Goal: Information Seeking & Learning: Check status

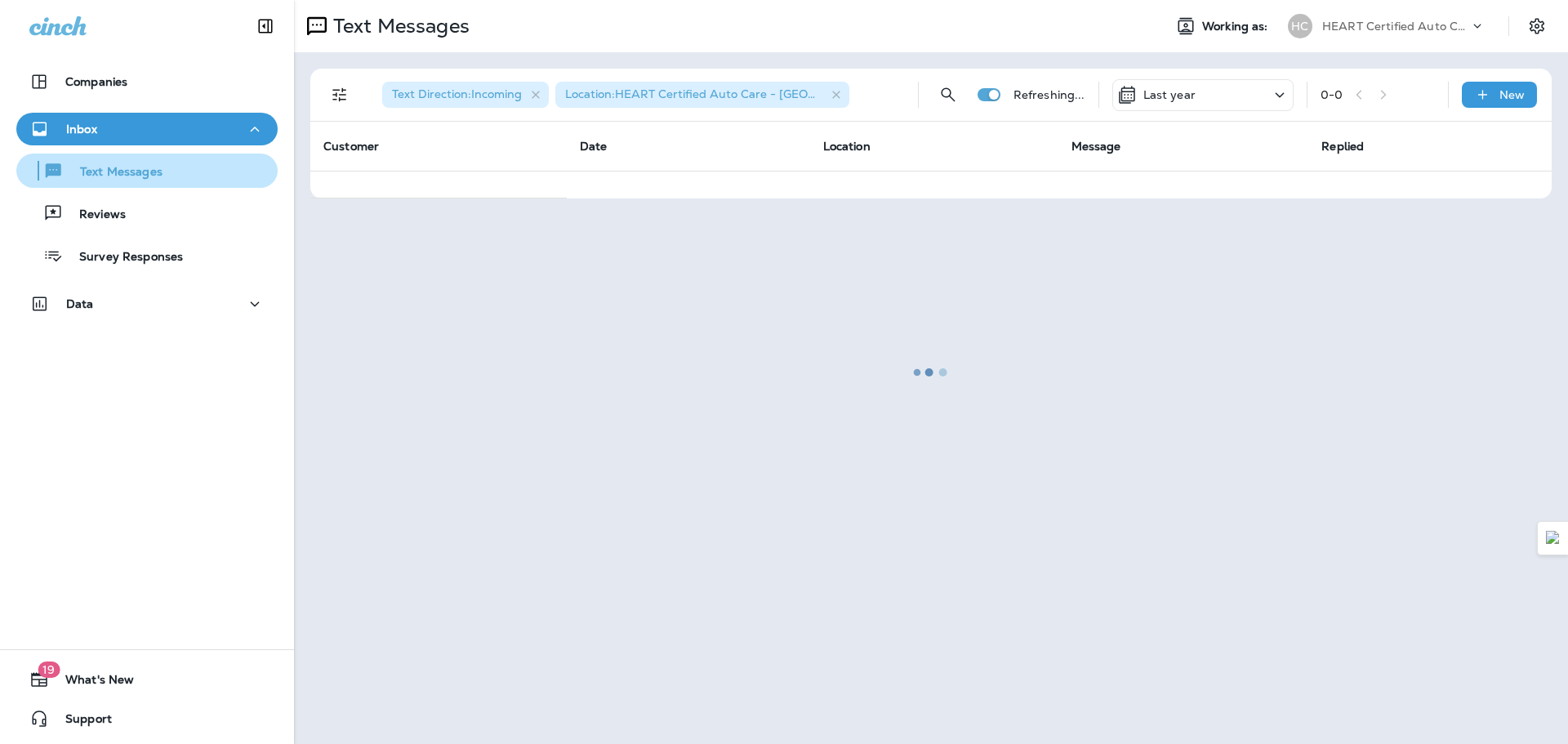
click at [109, 169] on p "Text Messages" at bounding box center [113, 172] width 99 height 15
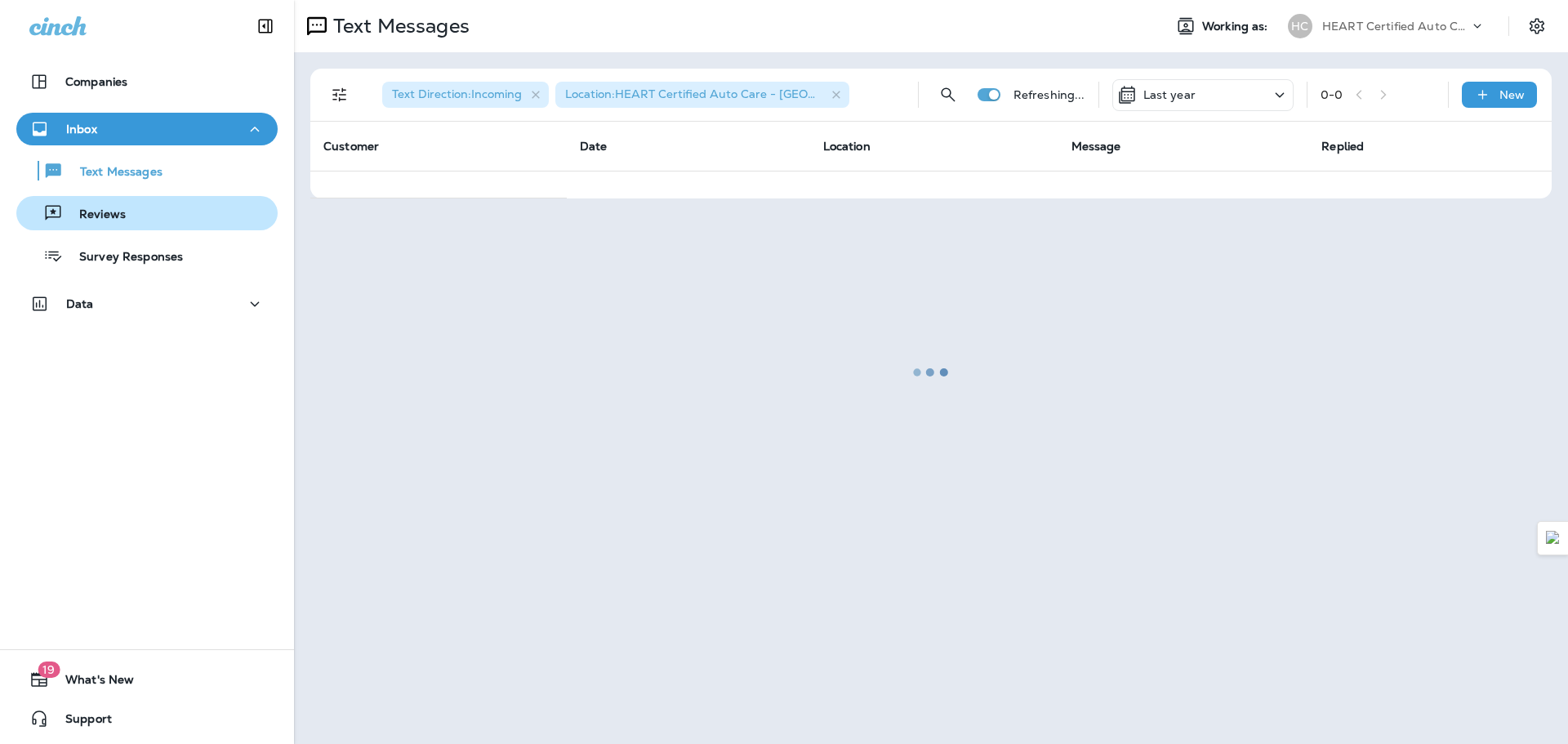
click at [103, 204] on div "Reviews" at bounding box center [73, 214] width 103 height 24
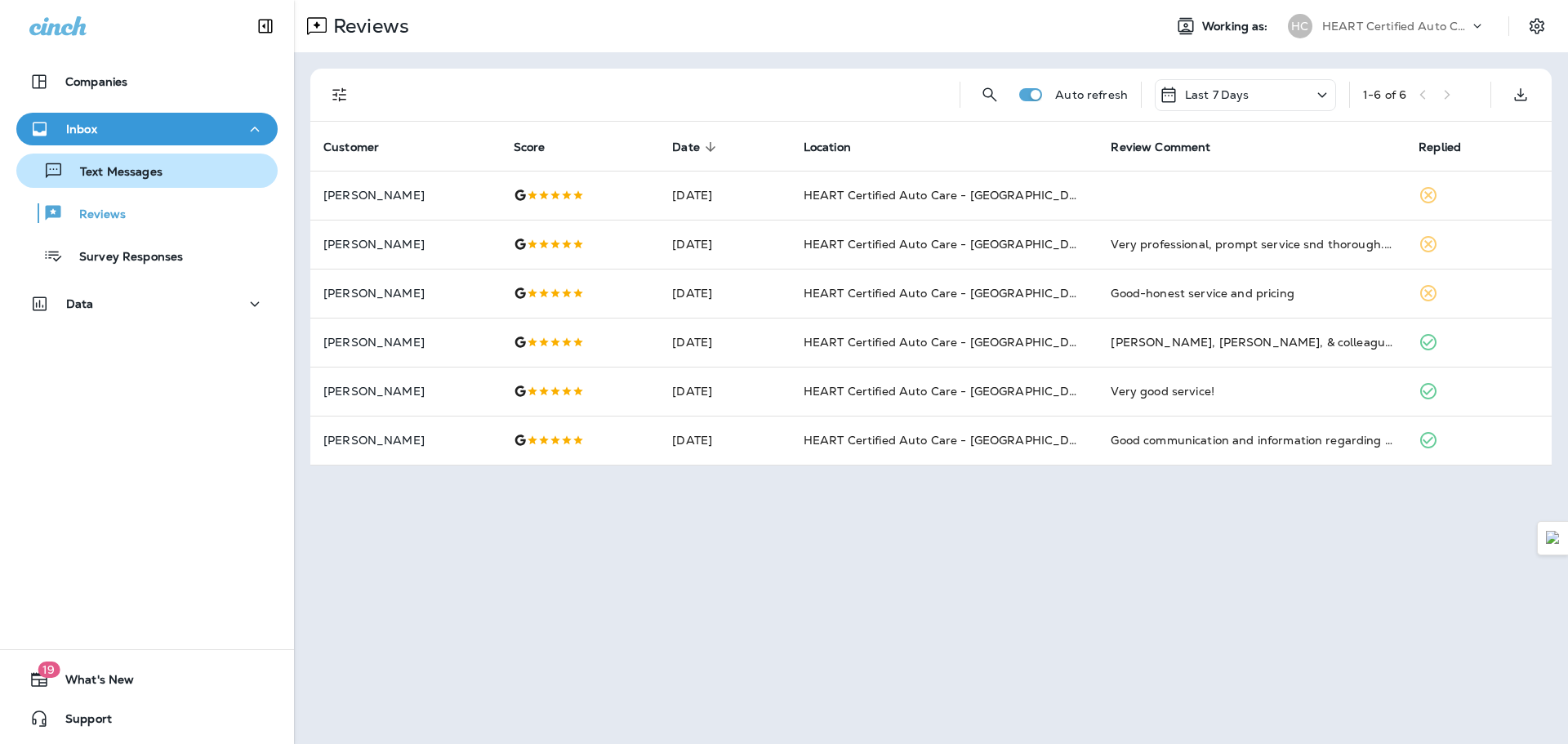
click at [105, 178] on p "Text Messages" at bounding box center [113, 172] width 99 height 15
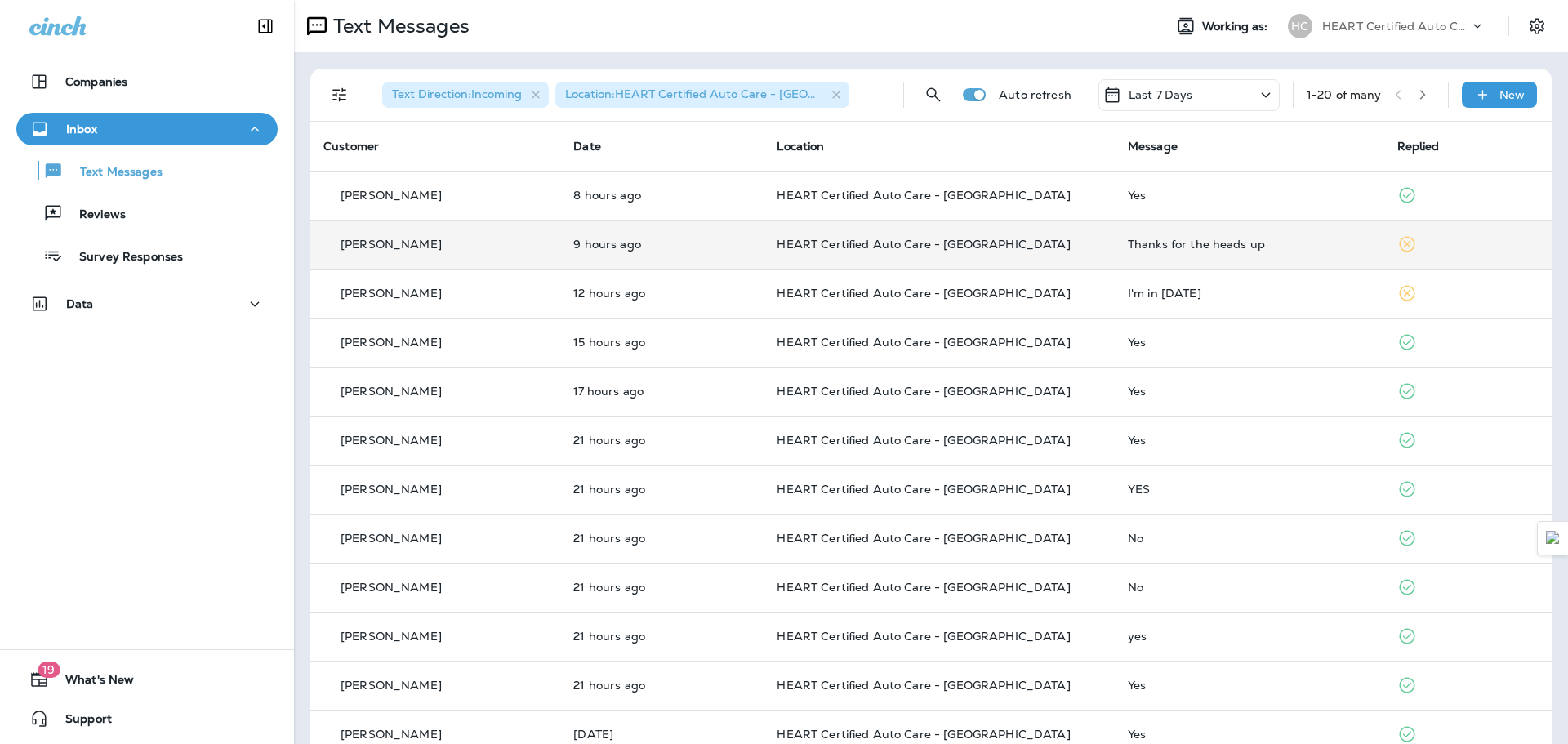
click at [1047, 249] on p "HEART Certified Auto Care - [GEOGRAPHIC_DATA]" at bounding box center [938, 245] width 325 height 13
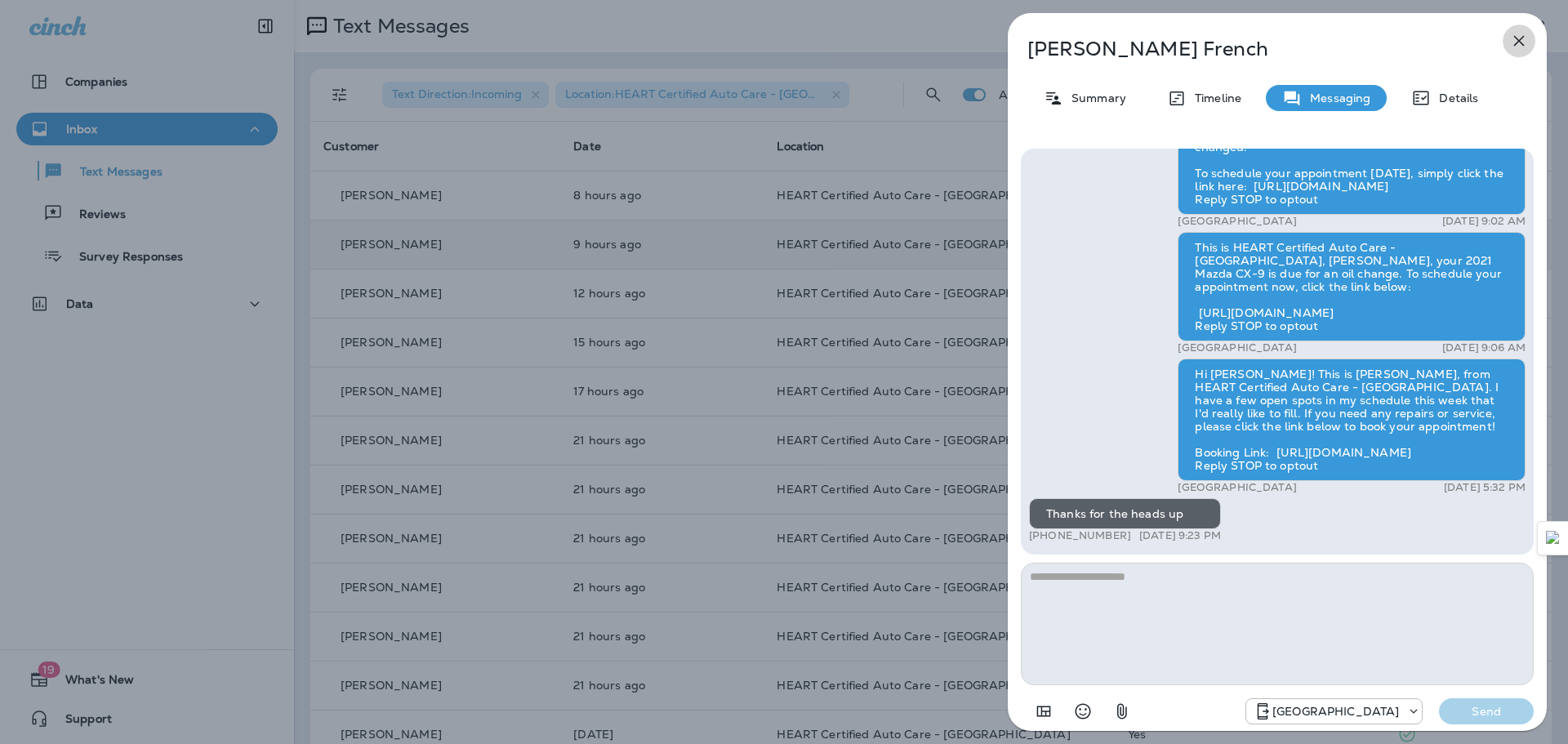
click at [1512, 45] on icon "button" at bounding box center [1519, 40] width 20 height 20
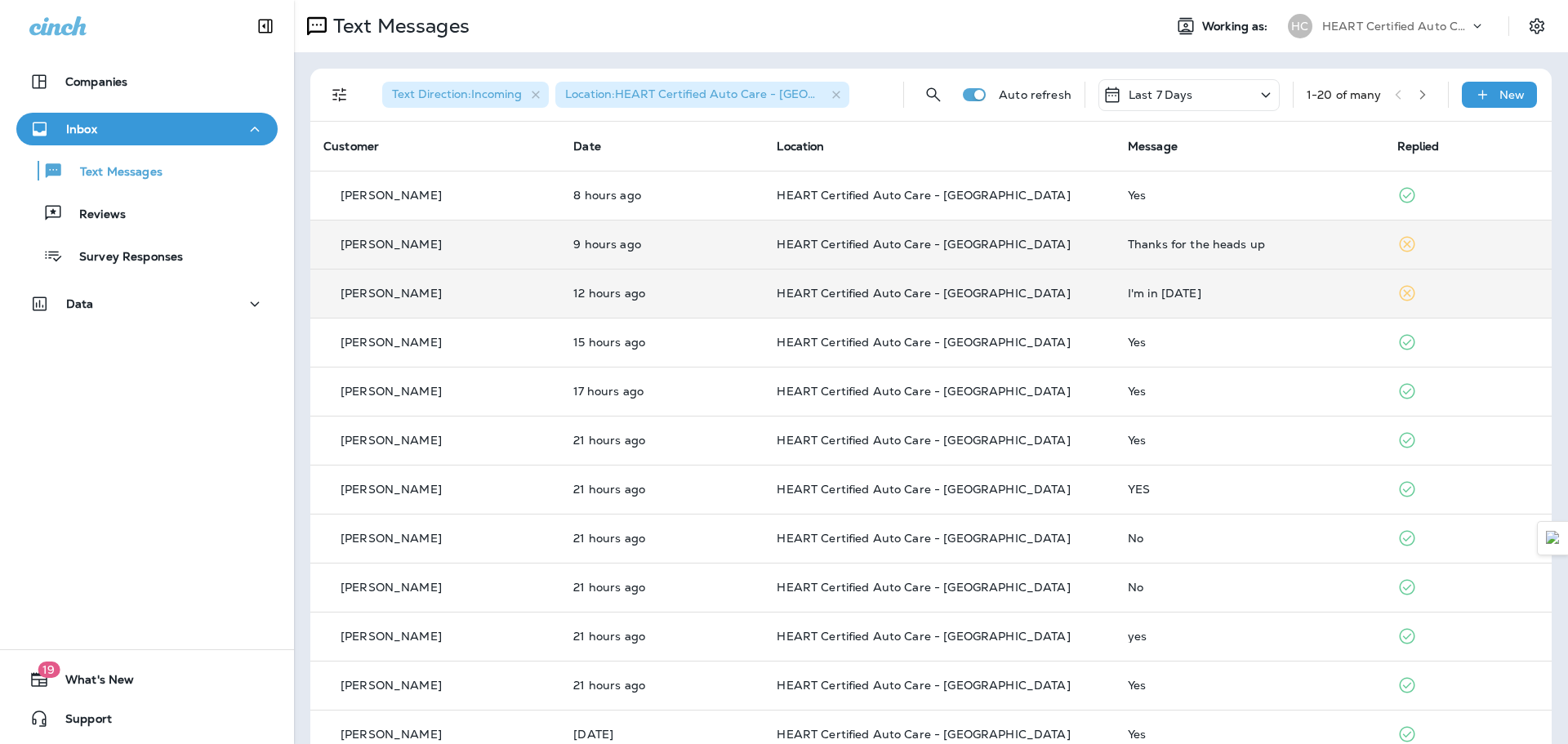
click at [1100, 297] on p "HEART Certified Auto Care - [GEOGRAPHIC_DATA]" at bounding box center [938, 293] width 325 height 13
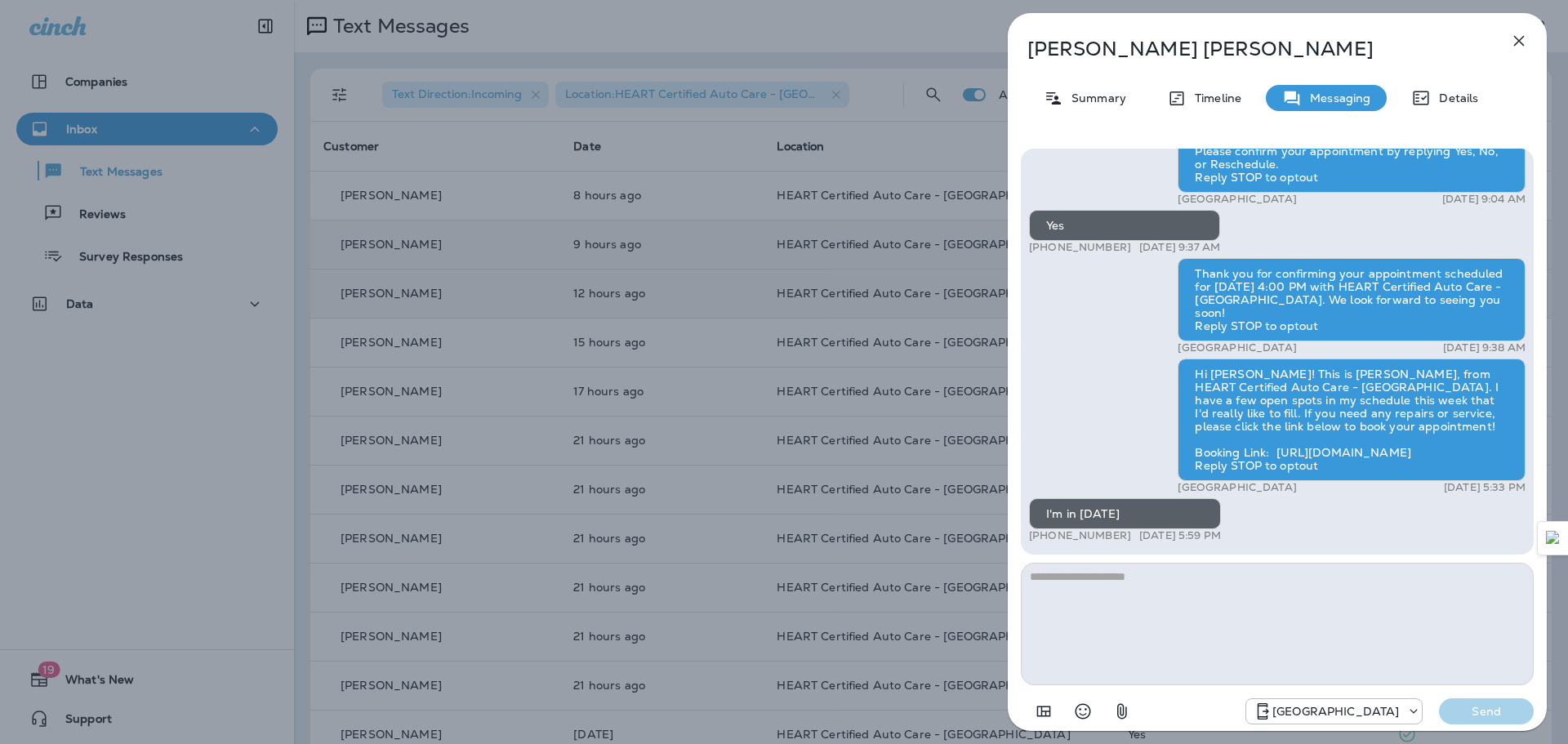
click at [1520, 32] on icon "button" at bounding box center [1519, 40] width 20 height 20
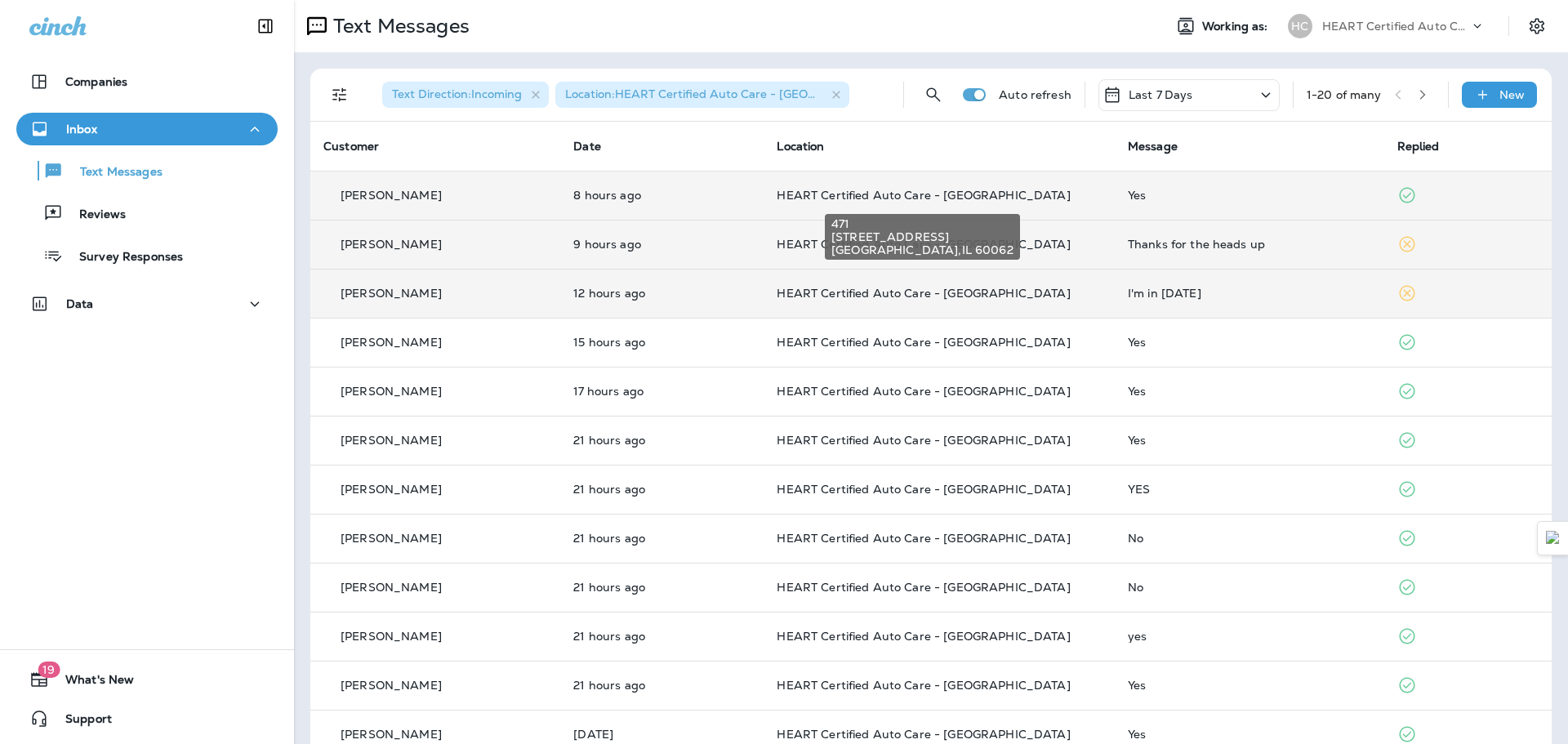
click at [789, 199] on span "HEART Certified Auto Care - [GEOGRAPHIC_DATA]" at bounding box center [923, 196] width 294 height 15
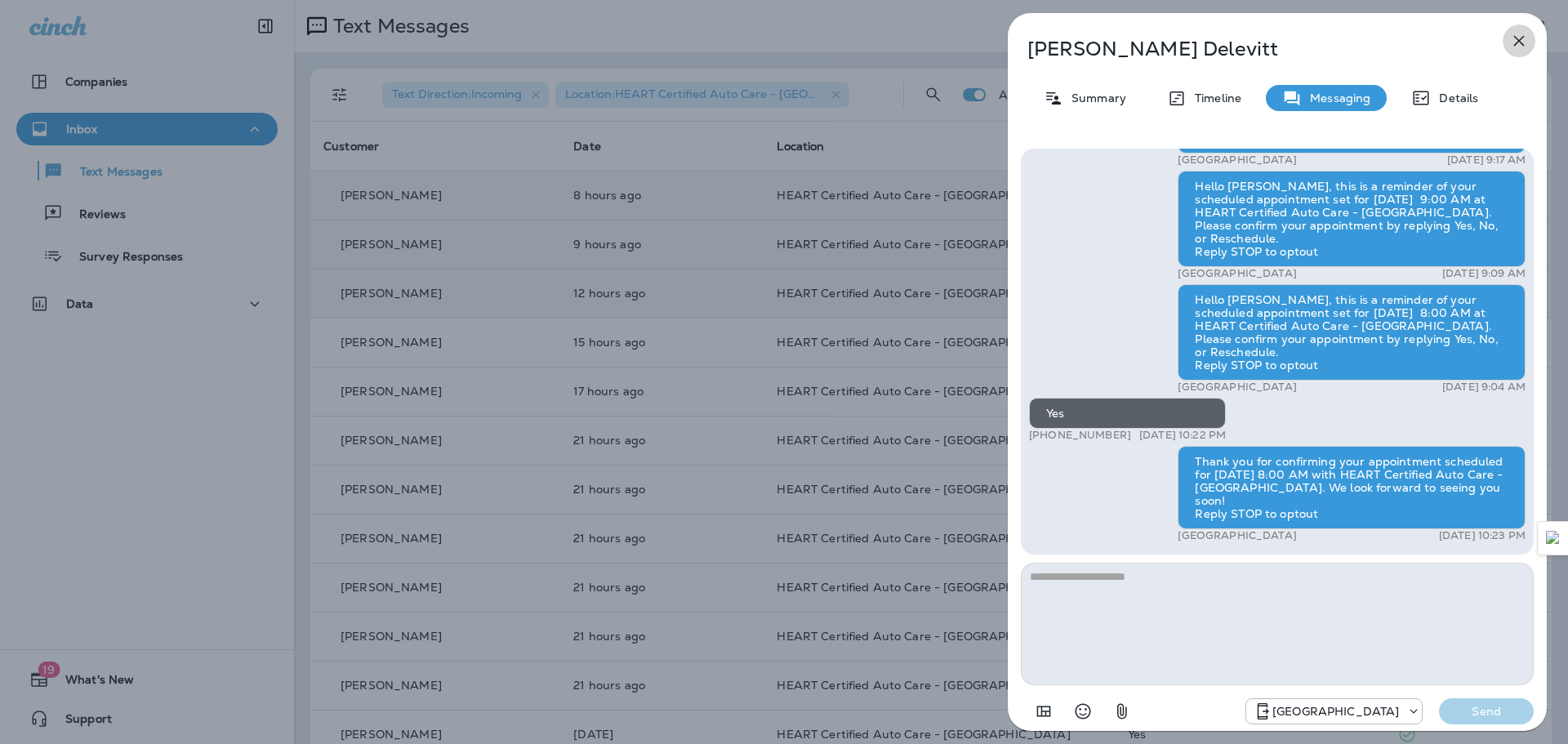
click at [1523, 36] on icon "button" at bounding box center [1519, 40] width 20 height 20
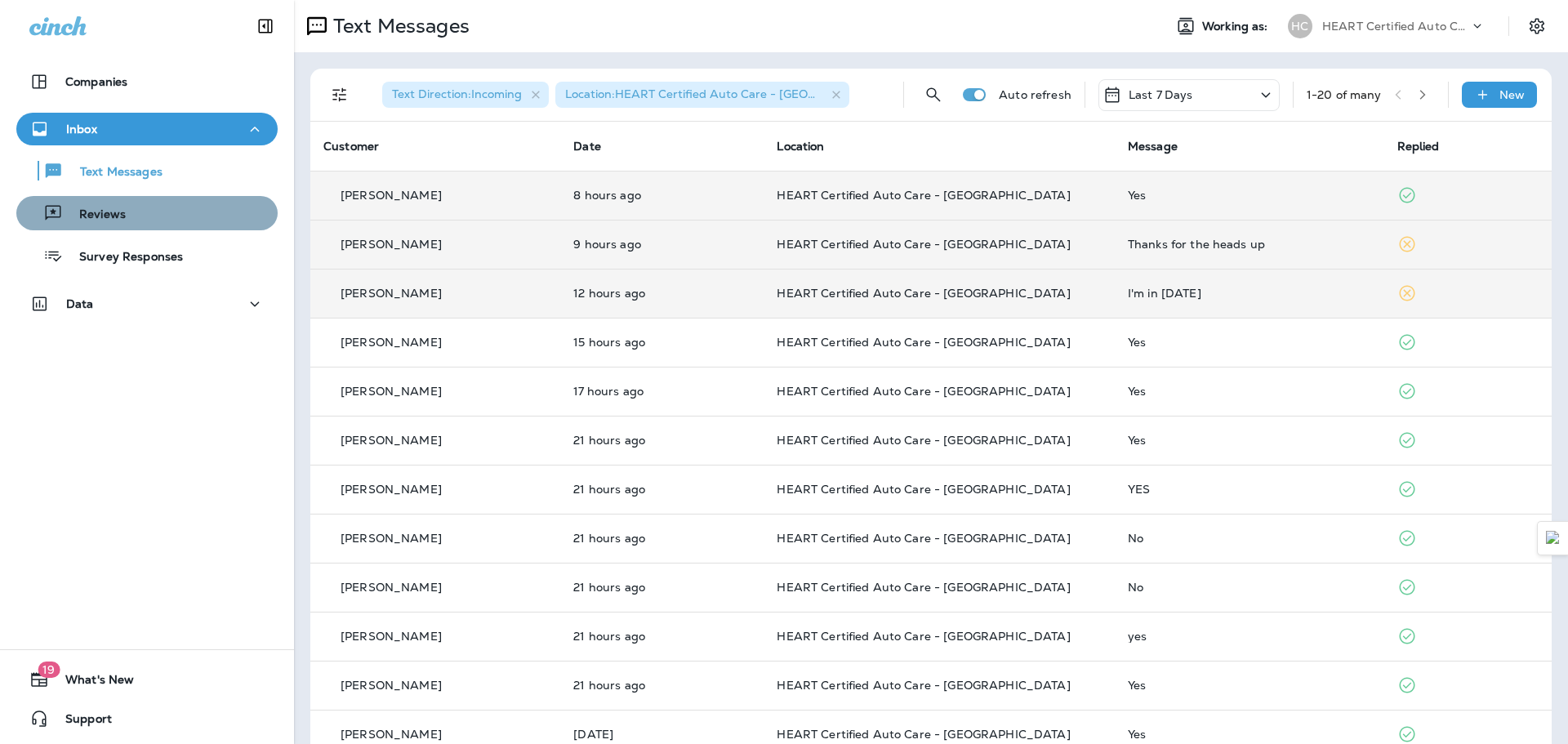
click at [164, 206] on div "Reviews" at bounding box center [147, 214] width 248 height 24
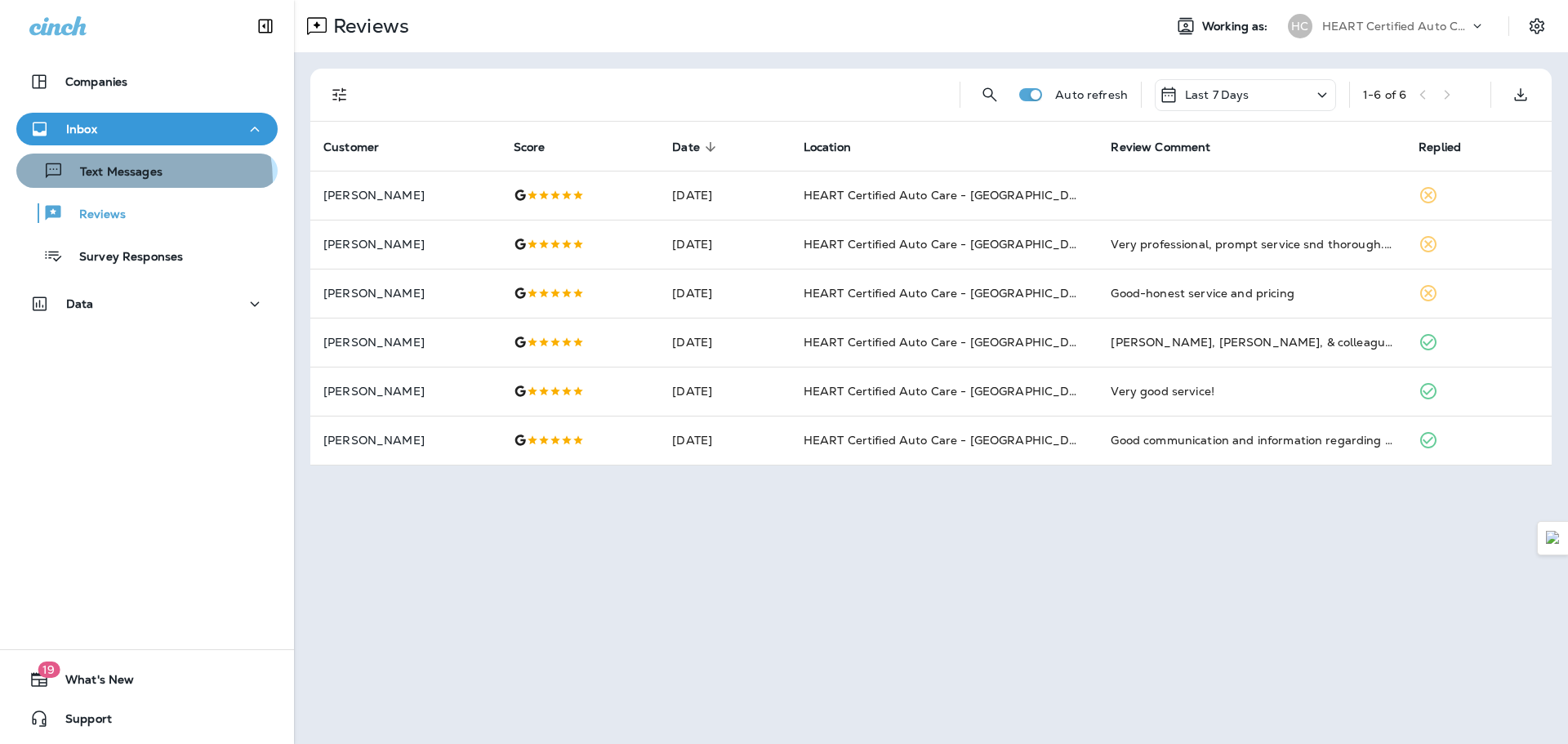
click at [113, 182] on div "Text Messages" at bounding box center [92, 170] width 139 height 24
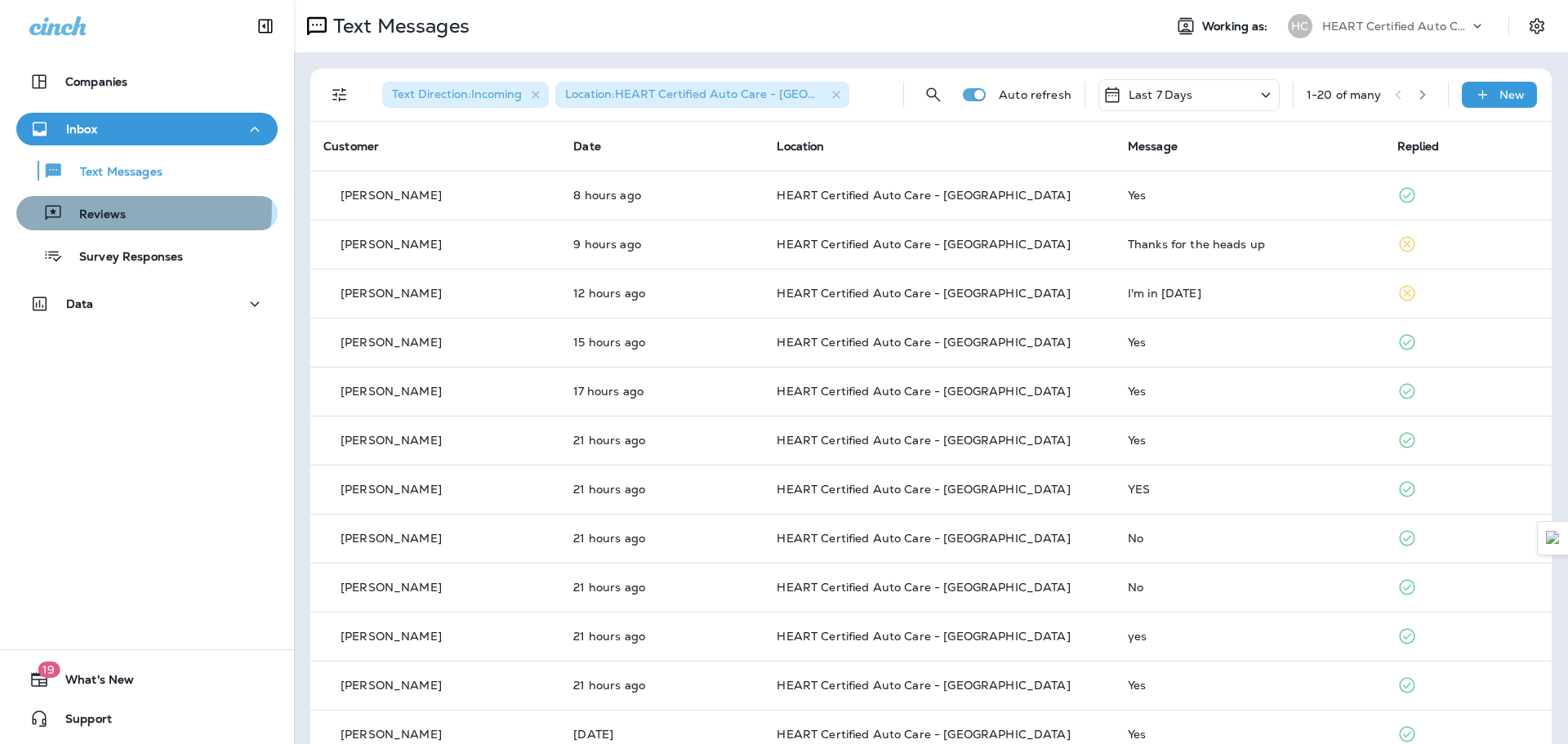
click at [133, 208] on div "Reviews" at bounding box center [147, 214] width 248 height 24
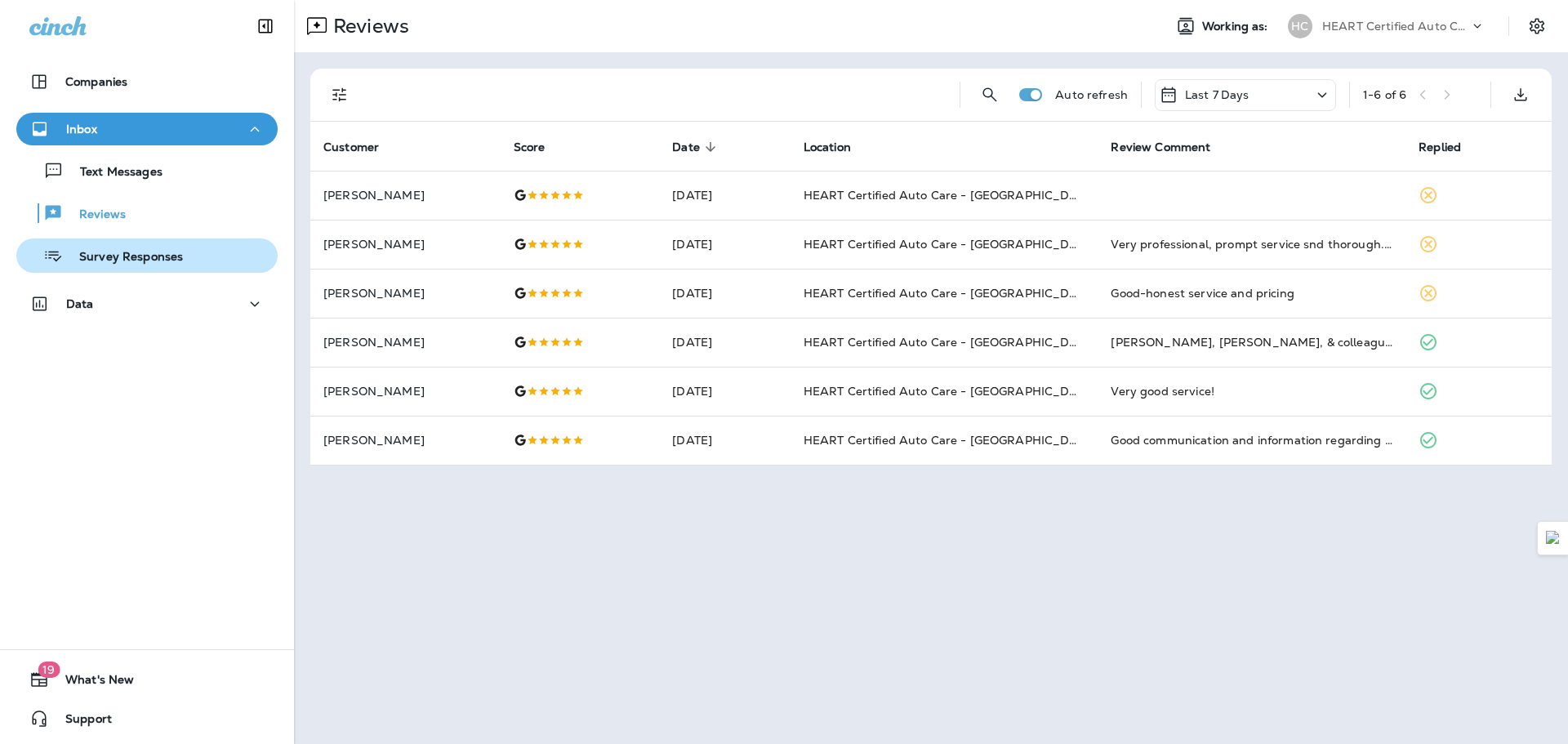
click at [153, 250] on p "Survey Responses" at bounding box center [123, 258] width 120 height 15
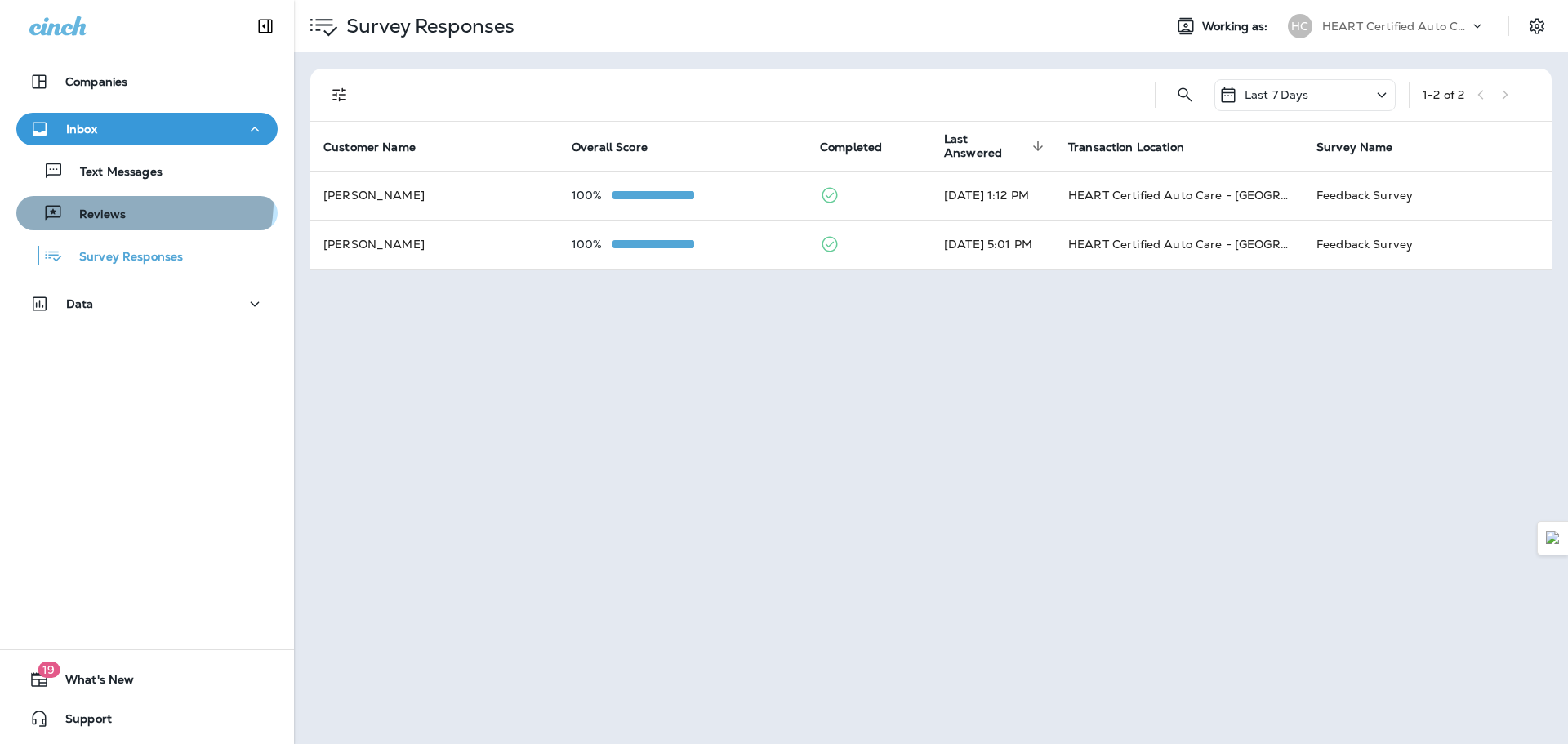
click at [137, 201] on div "Reviews" at bounding box center [147, 214] width 248 height 24
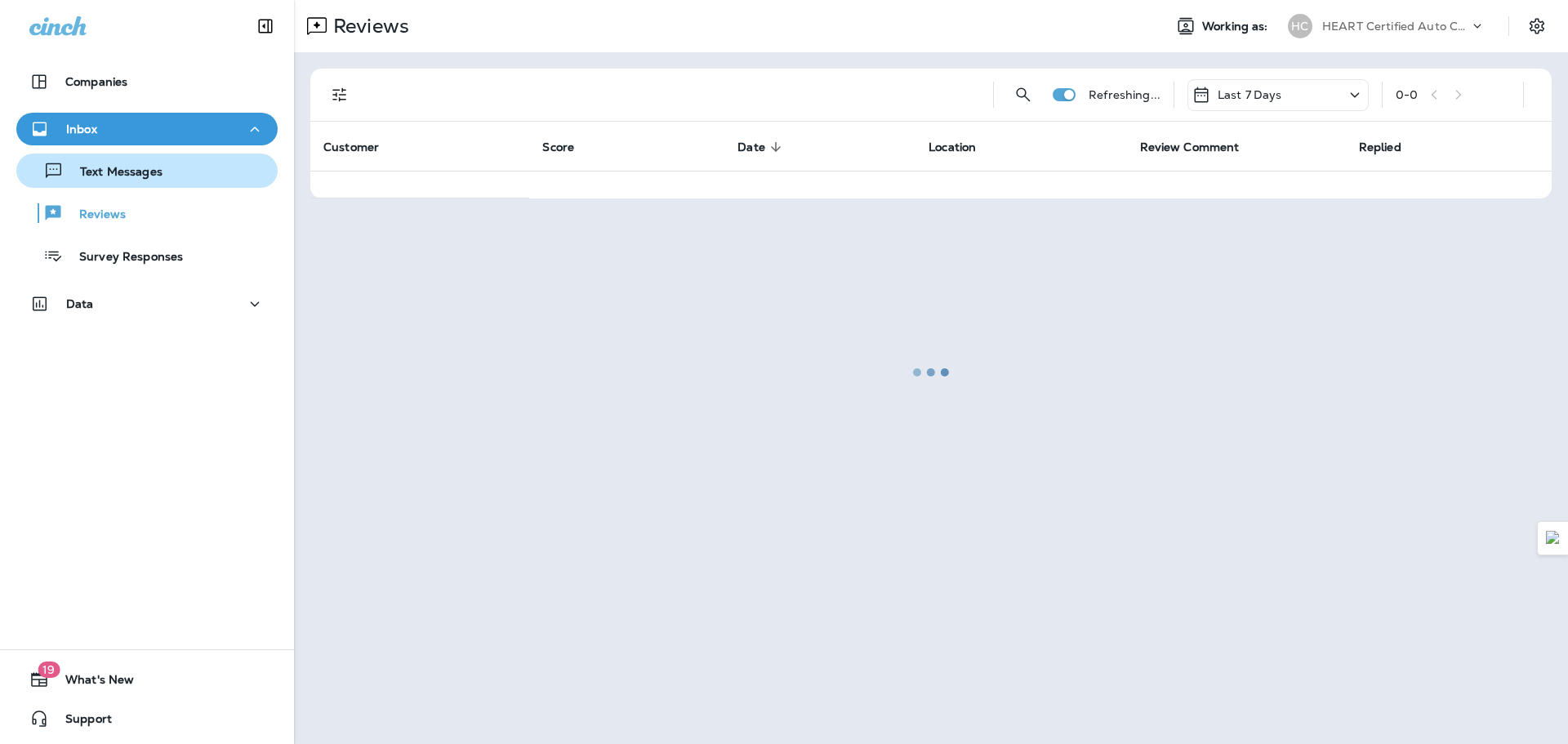
click at [139, 185] on button "Text Messages" at bounding box center [147, 170] width 262 height 34
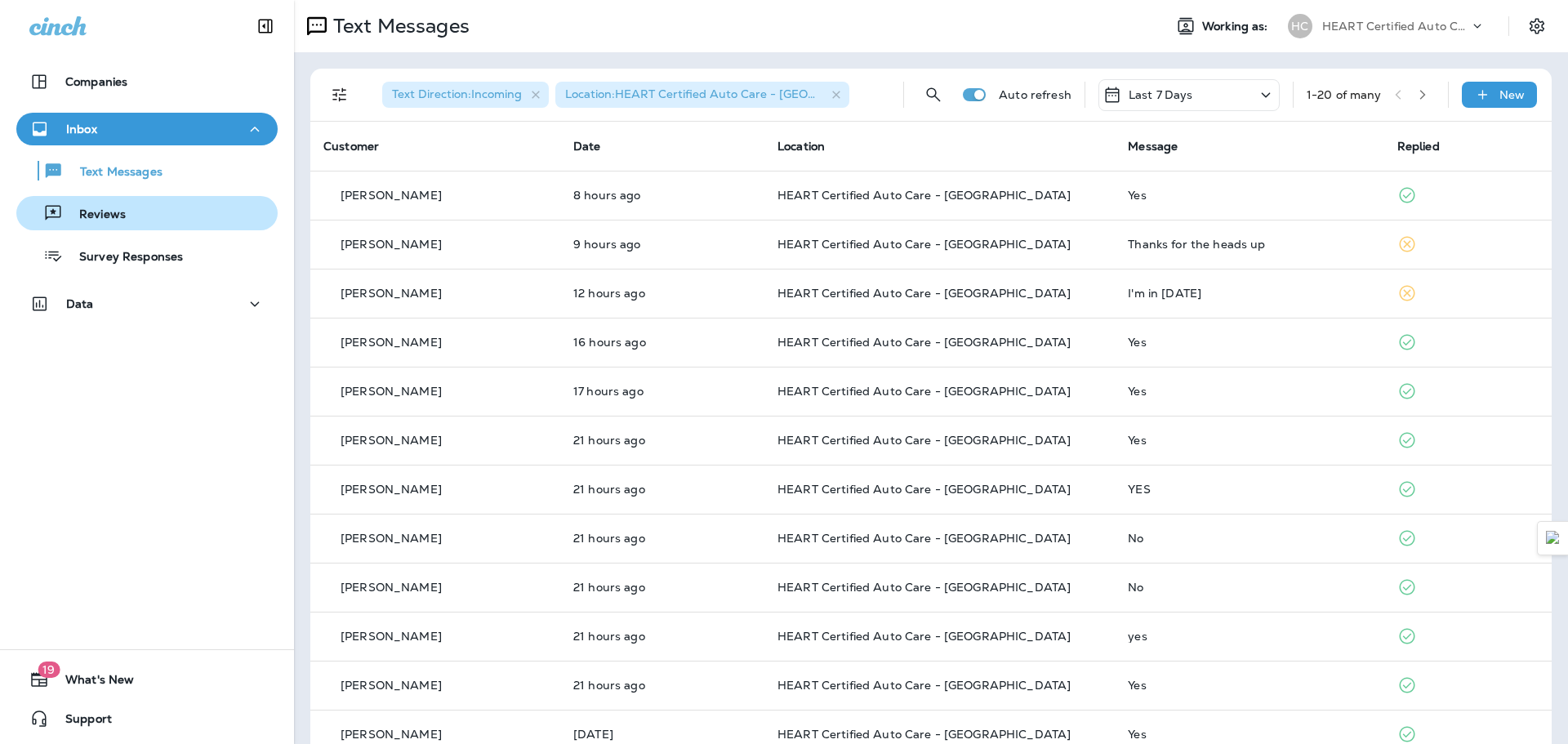
click at [87, 201] on div "Reviews" at bounding box center [73, 214] width 103 height 24
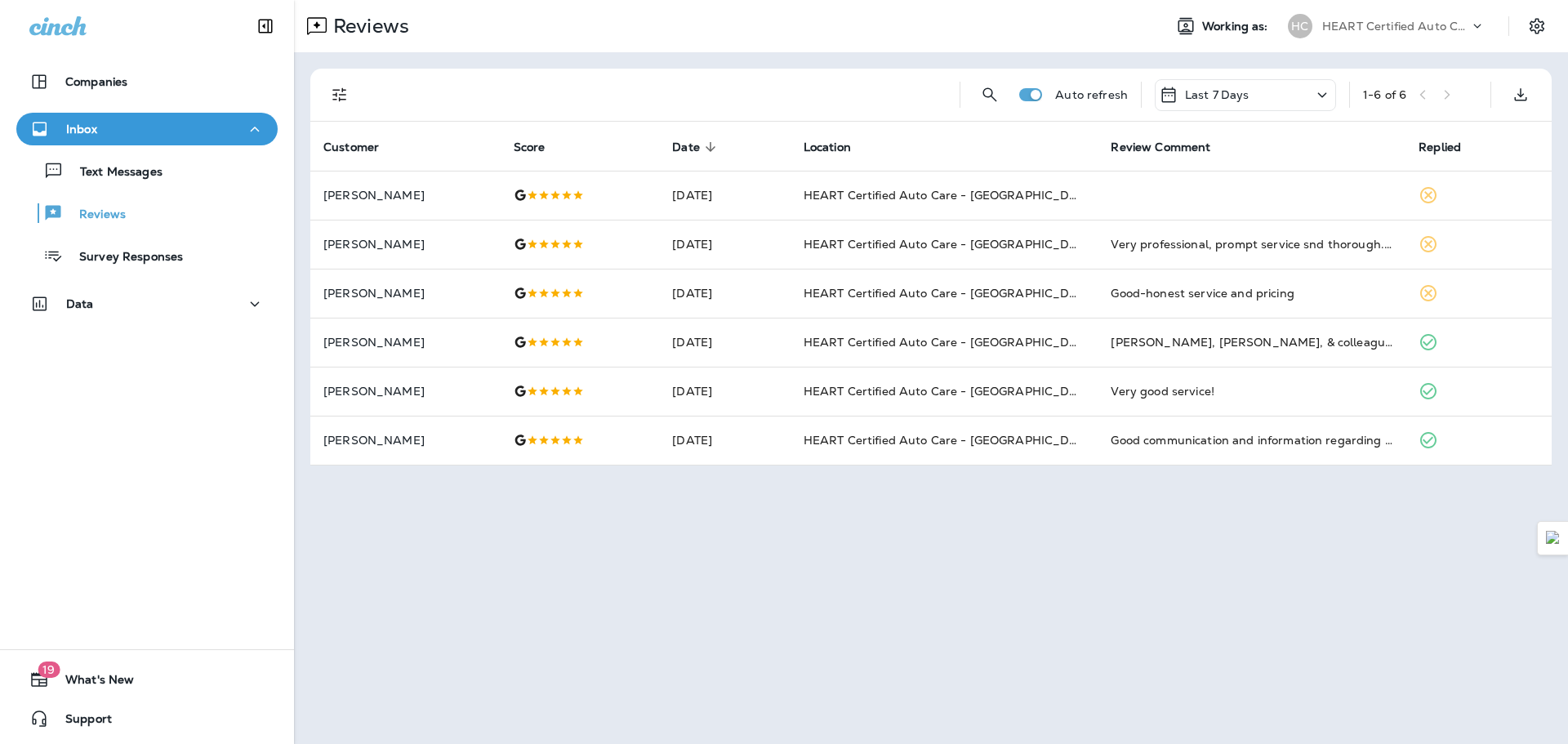
click at [175, 274] on div "Inbox Text Messages Reviews Survey Responses" at bounding box center [147, 197] width 294 height 168
click at [171, 262] on p "Survey Responses" at bounding box center [123, 258] width 120 height 15
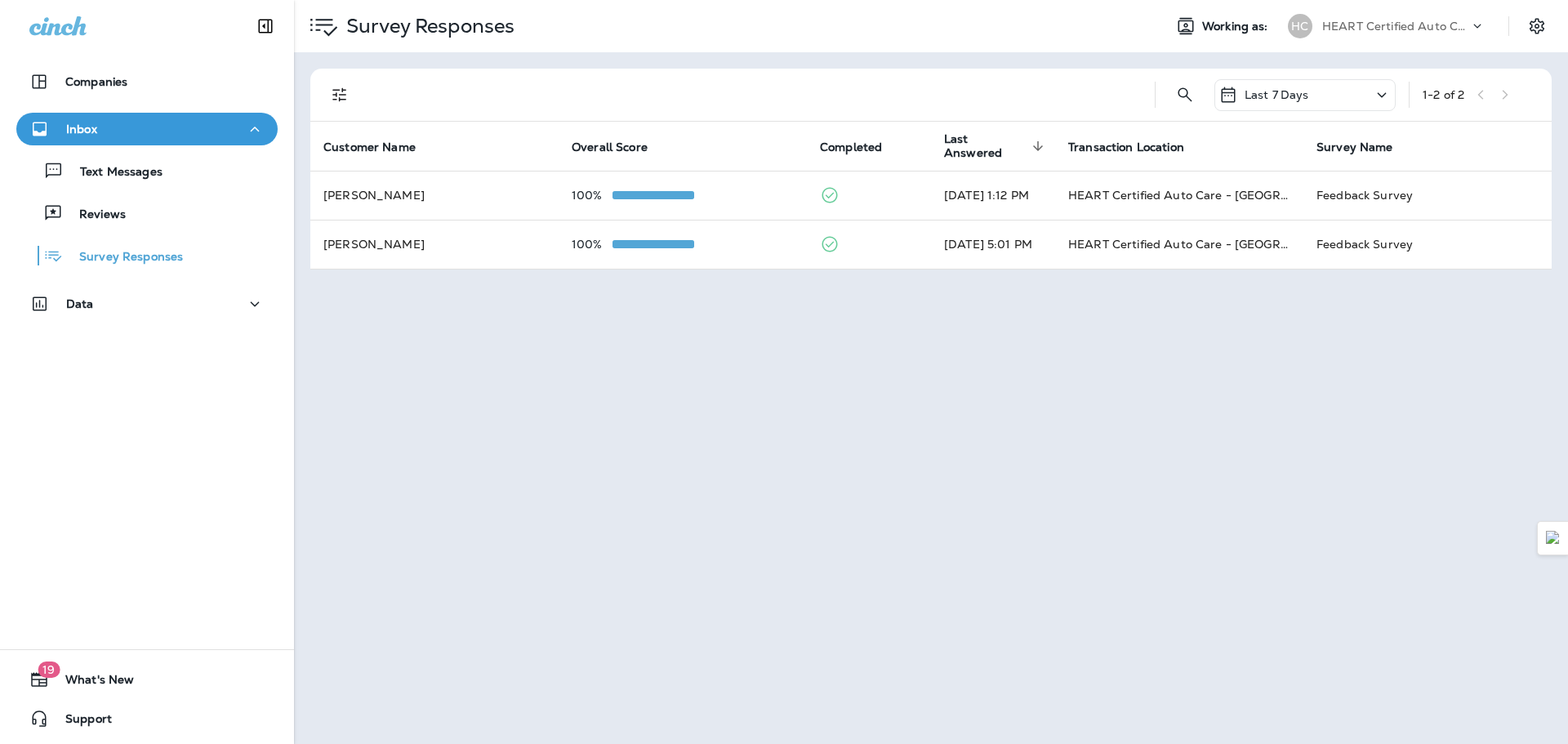
click at [104, 148] on div "Text Messages Reviews Survey Responses" at bounding box center [147, 208] width 262 height 127
click at [116, 160] on div "Text Messages" at bounding box center [92, 170] width 139 height 24
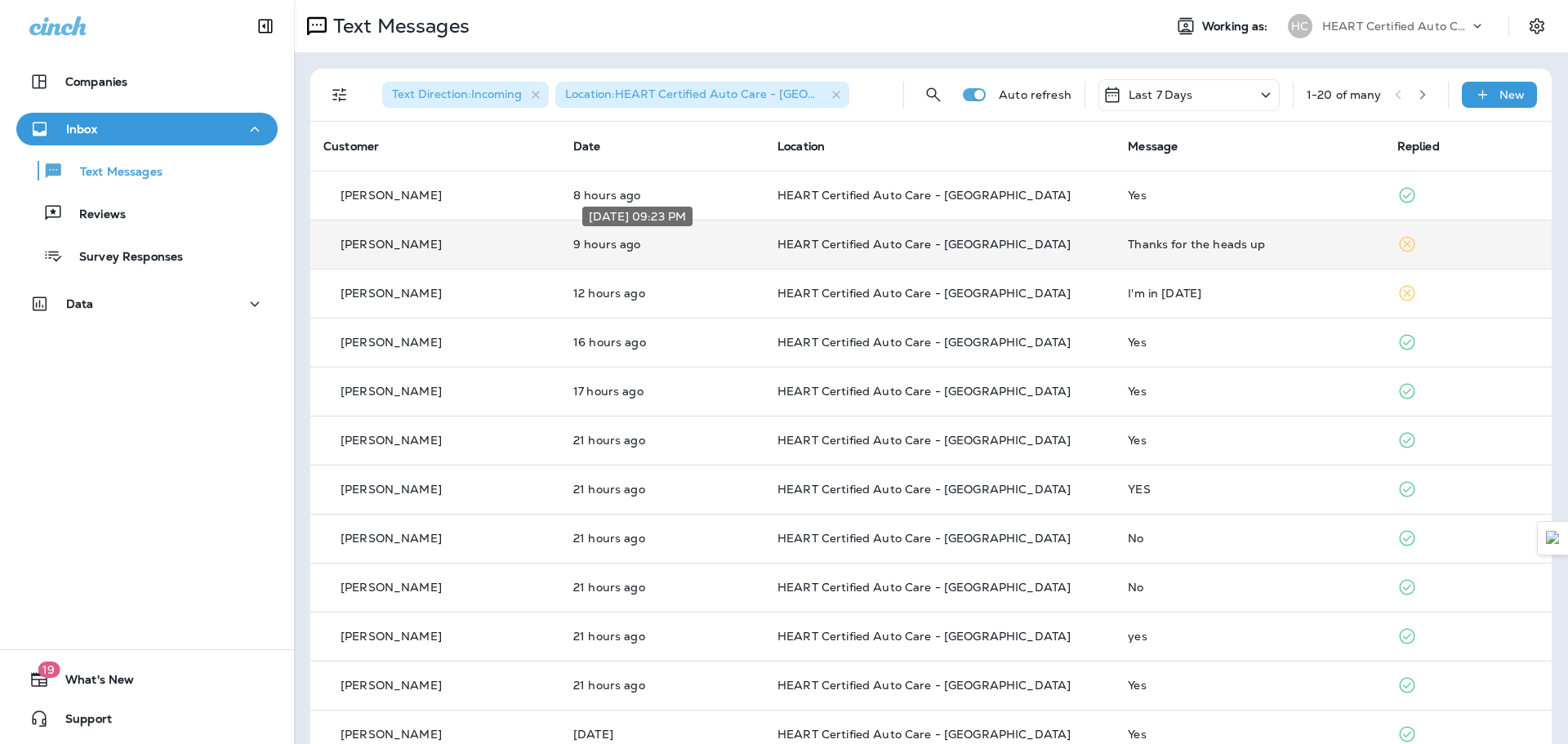
click at [718, 241] on p "9 hours ago" at bounding box center [662, 245] width 178 height 13
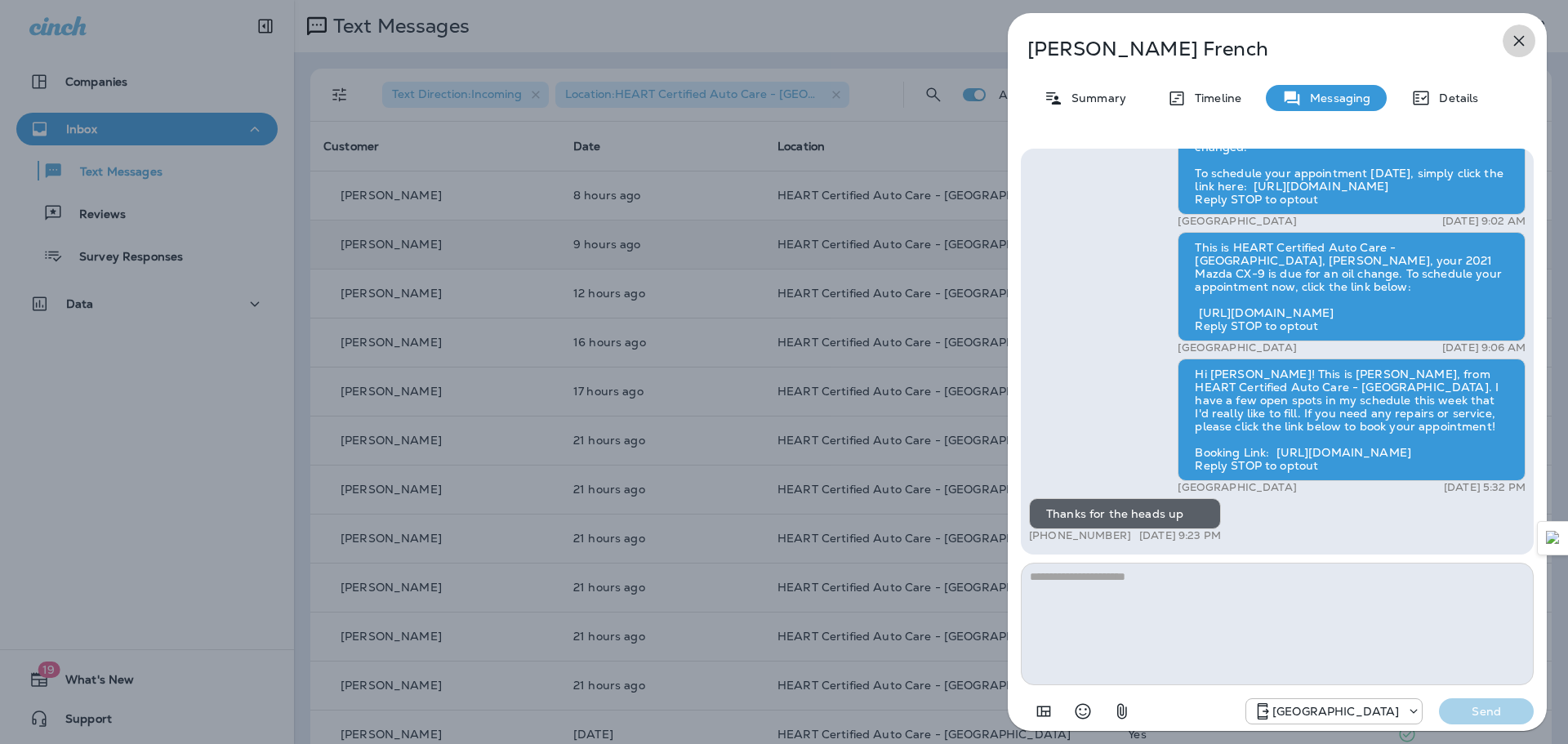
click at [1521, 40] on icon "button" at bounding box center [1519, 40] width 10 height 10
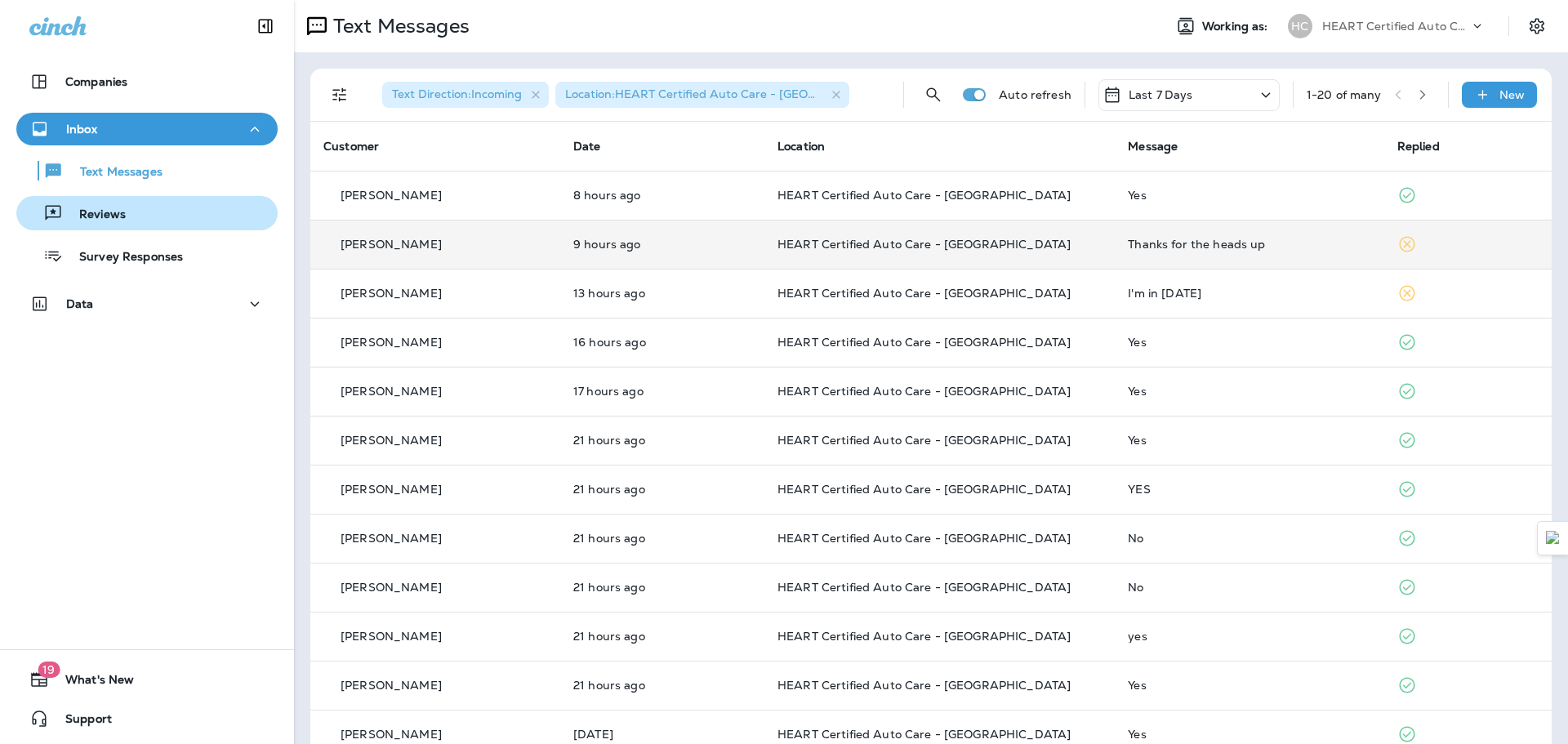
click at [119, 224] on div "Reviews" at bounding box center [73, 214] width 103 height 24
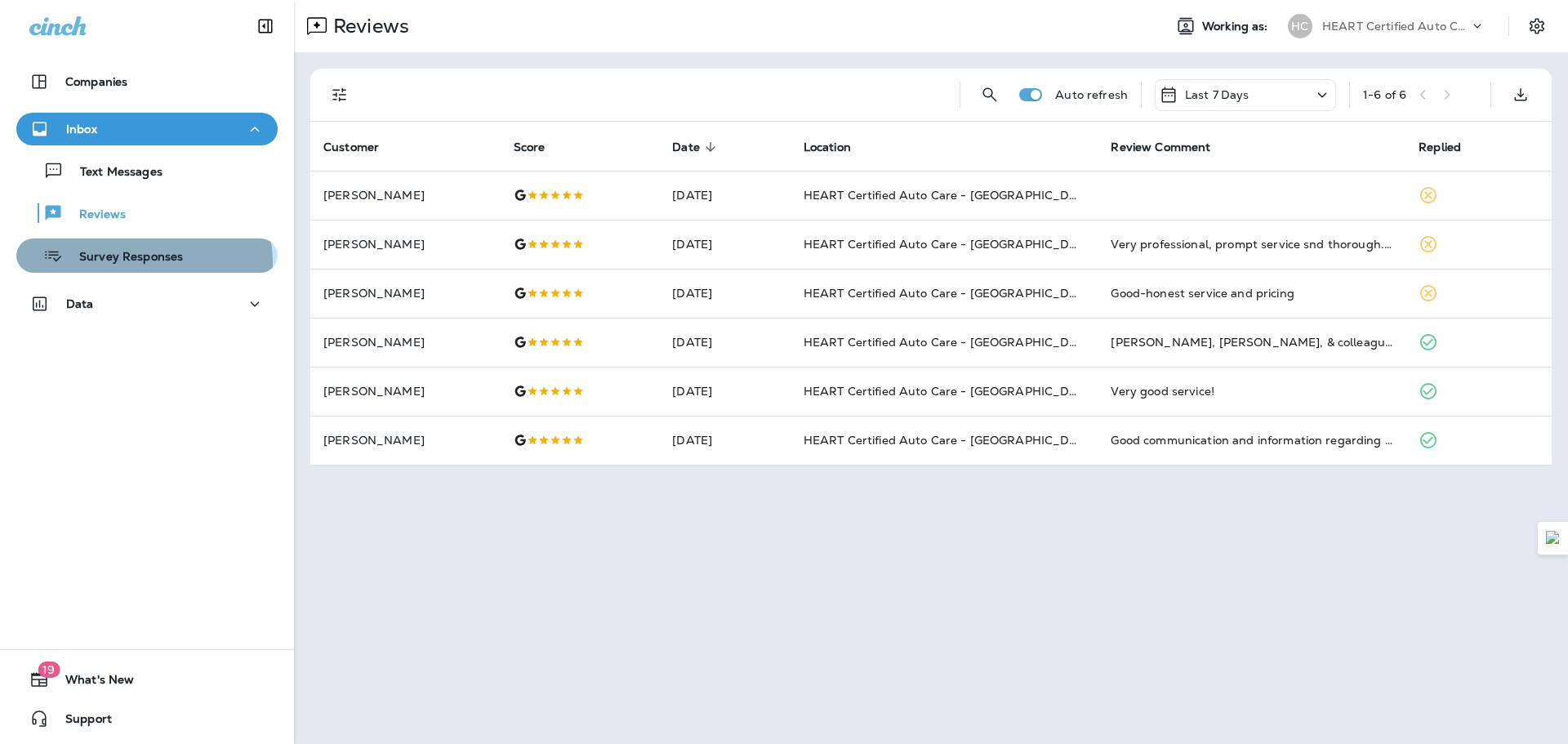
click at [135, 262] on p "Survey Responses" at bounding box center [123, 258] width 120 height 15
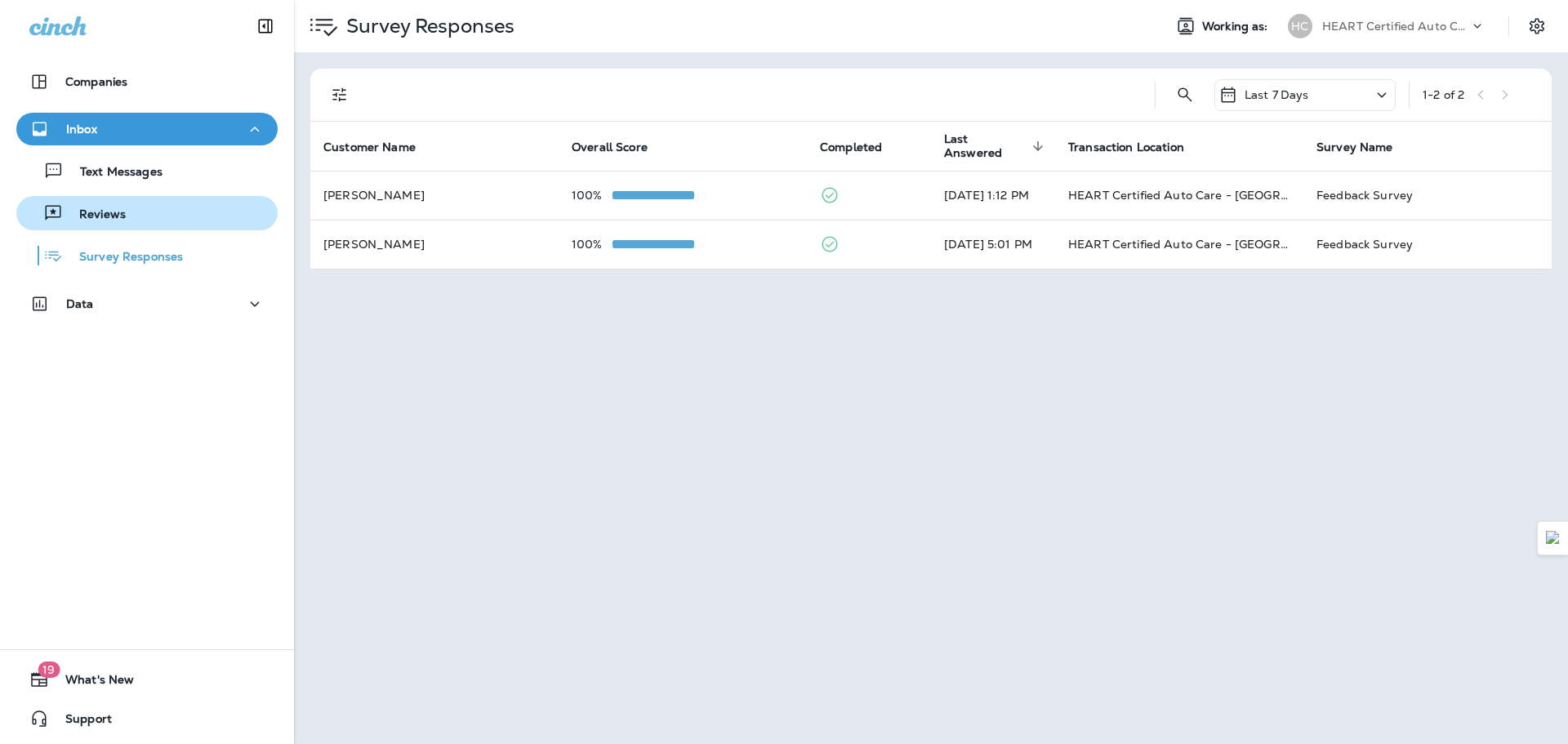
click at [105, 206] on div "Reviews" at bounding box center [73, 214] width 103 height 24
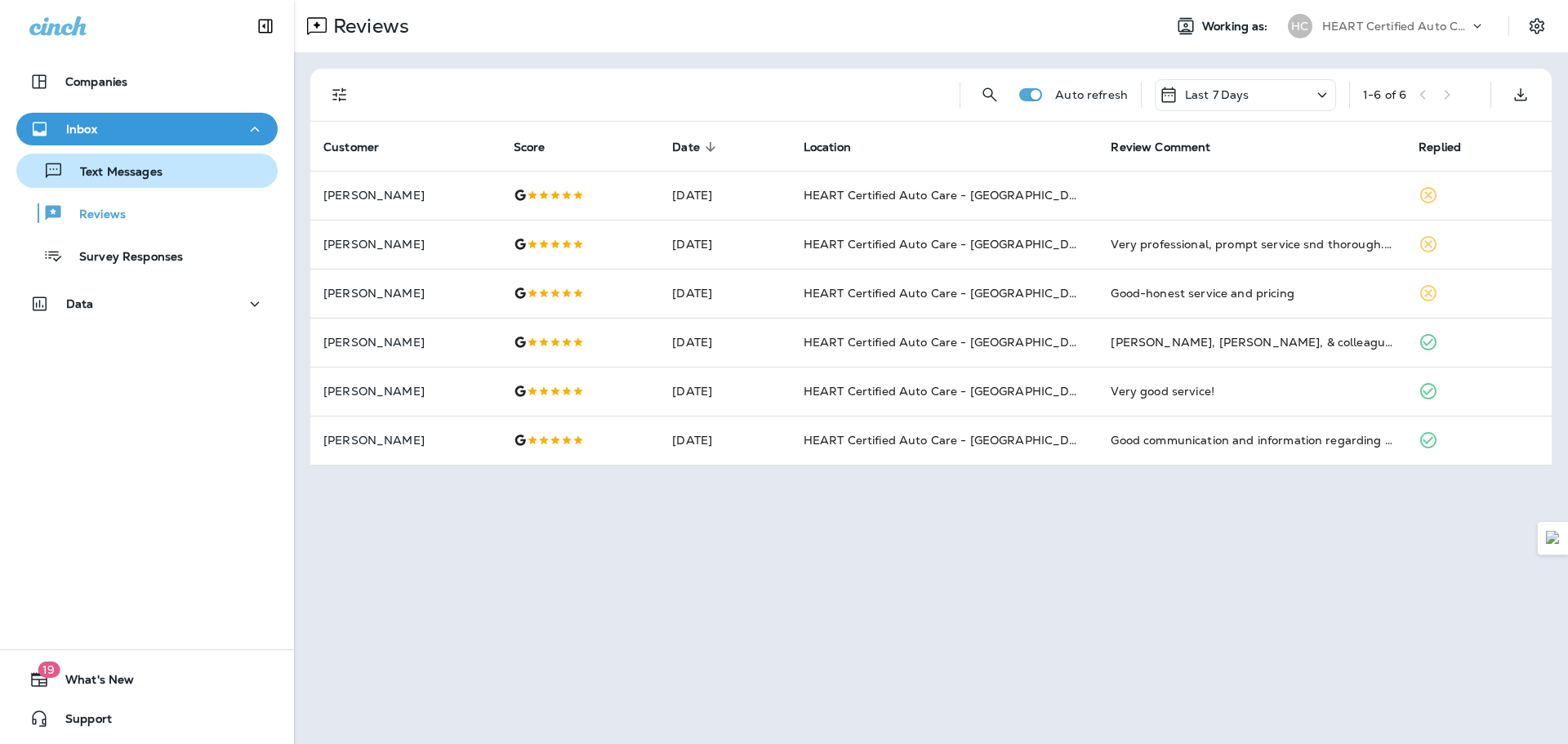
click at [143, 175] on p "Text Messages" at bounding box center [113, 172] width 99 height 15
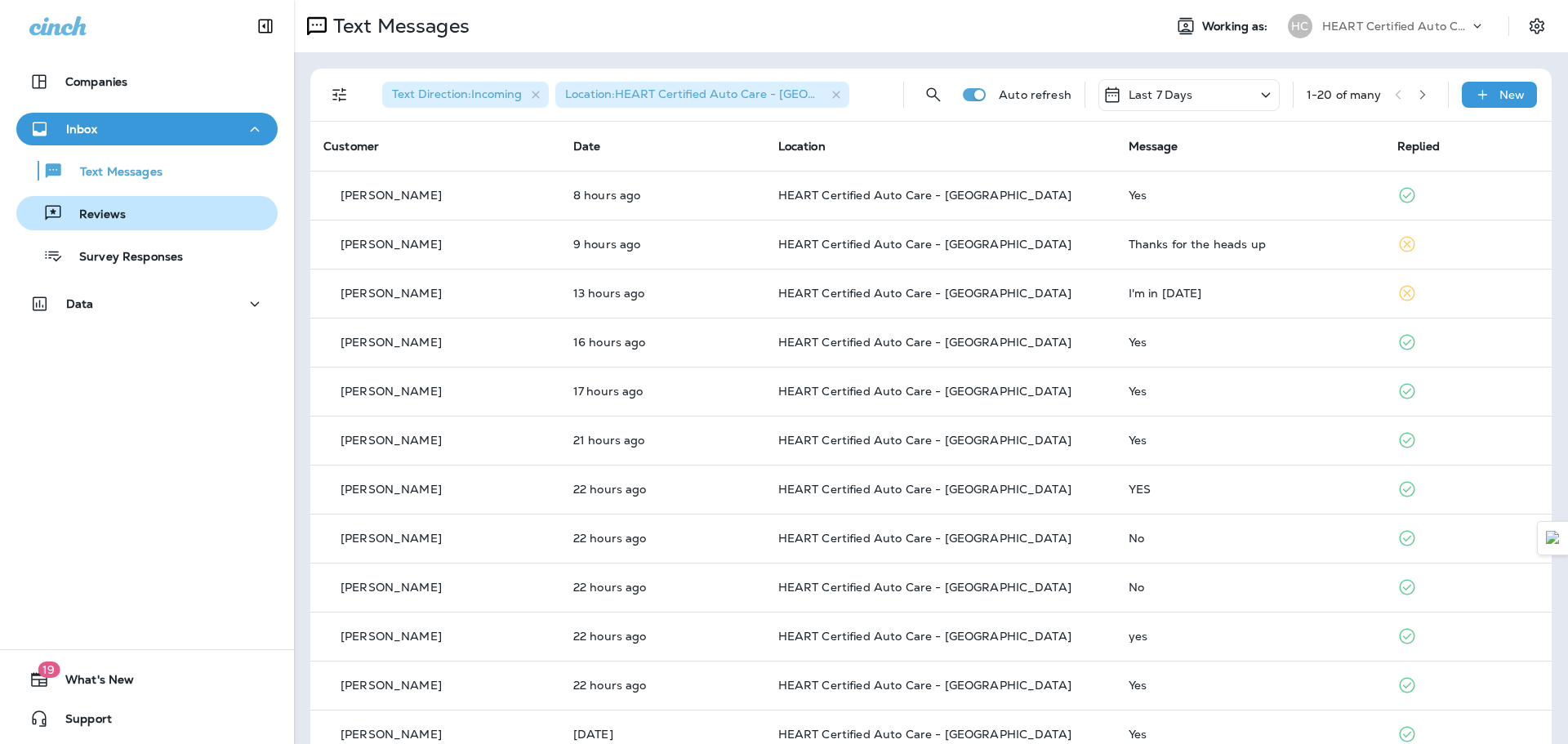
click at [141, 209] on div "Reviews" at bounding box center [147, 214] width 248 height 24
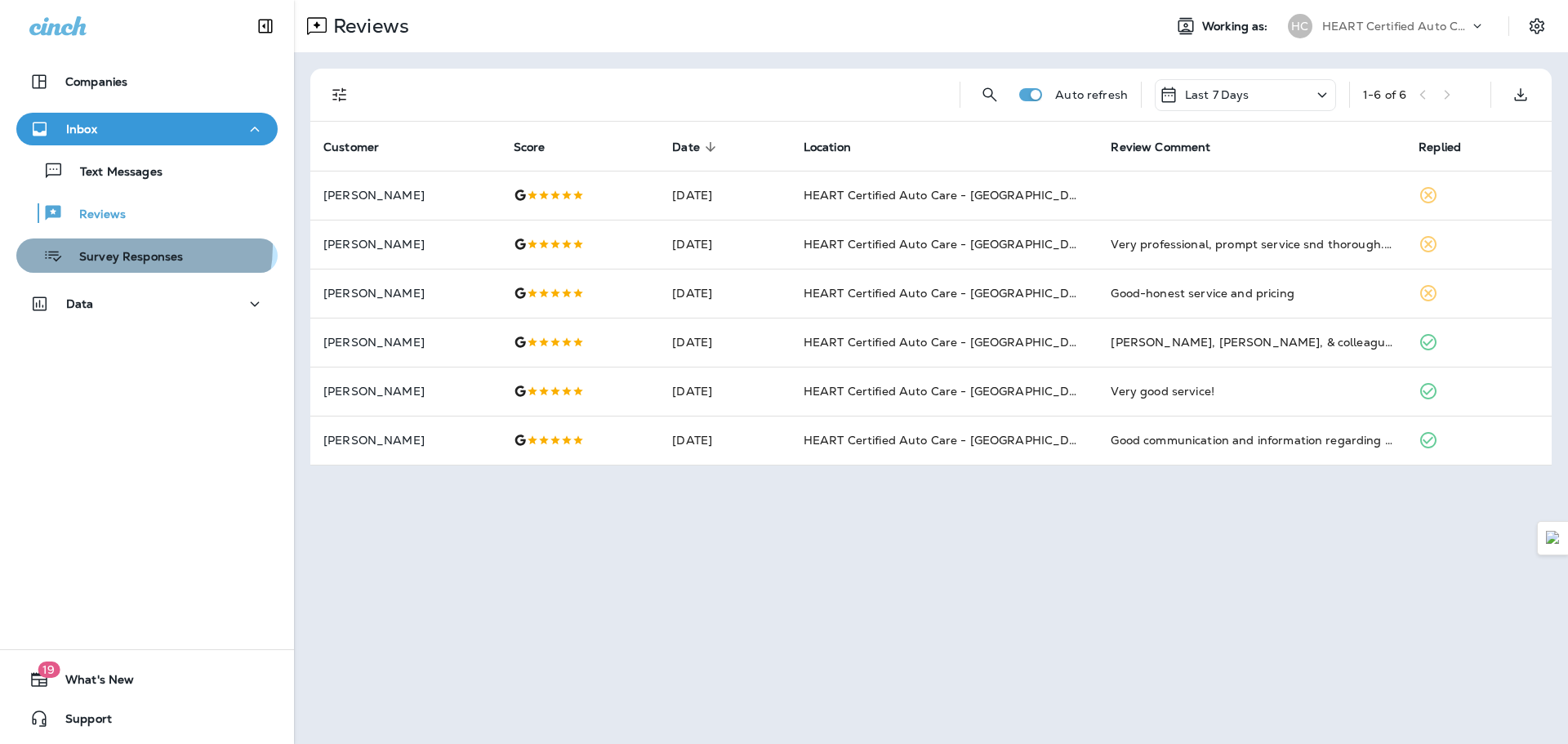
click at [133, 246] on div "Survey Responses" at bounding box center [103, 256] width 160 height 24
